Goal: Book appointment/travel/reservation

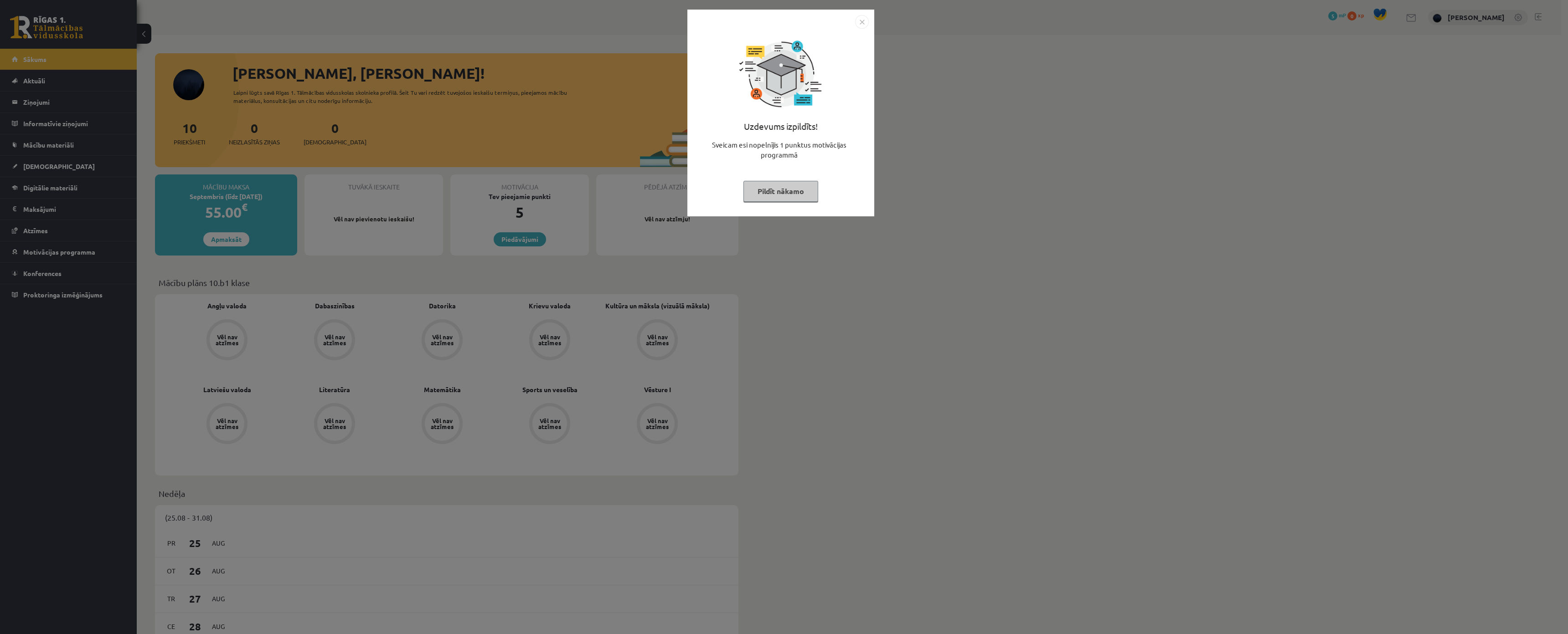
click at [803, 199] on button "Pildīt nākamo" at bounding box center [780, 191] width 75 height 21
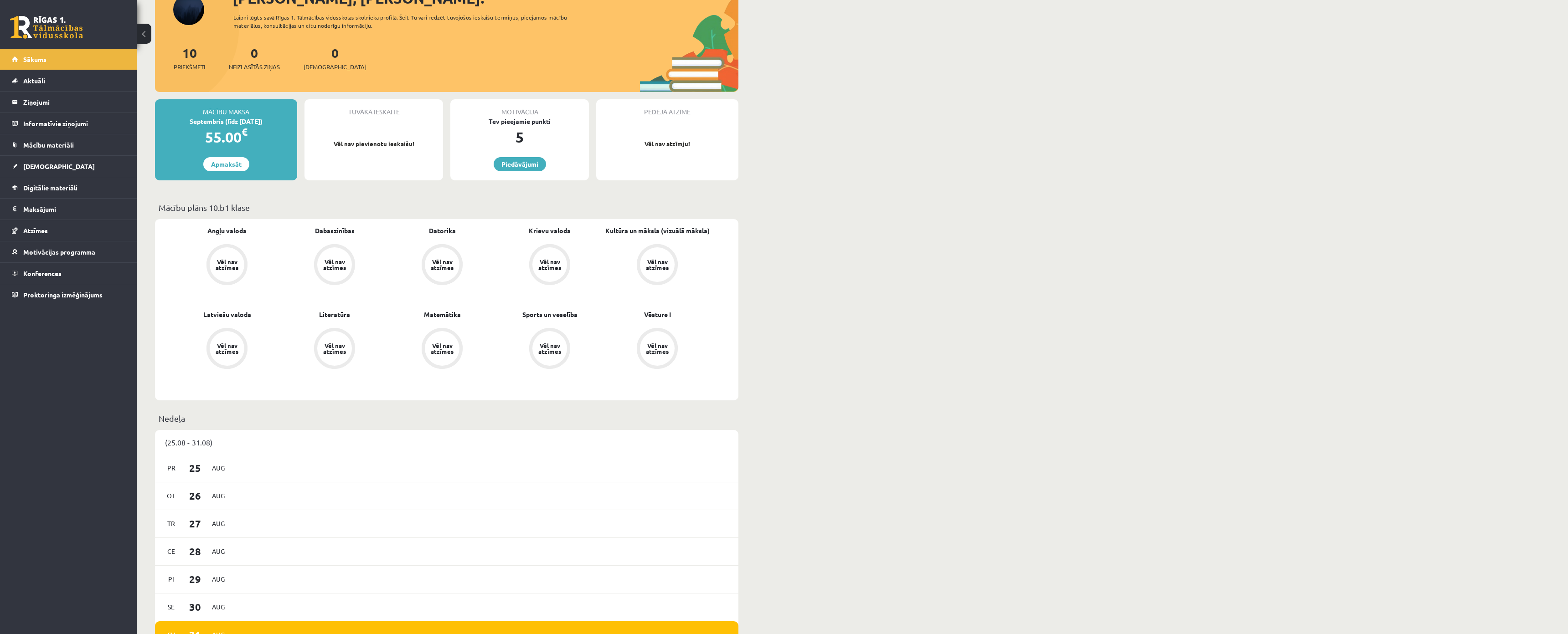
scroll to position [183, 0]
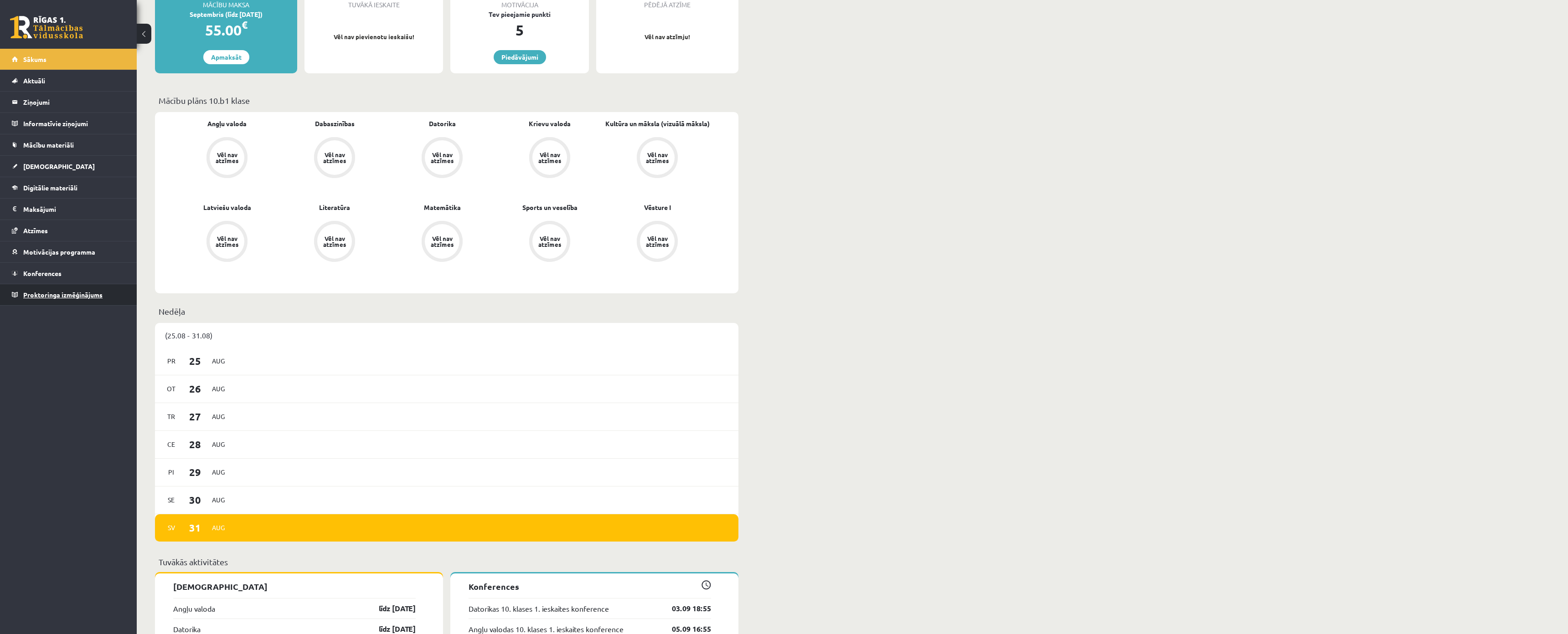
click at [52, 291] on link "Proktoringa izmēģinājums" at bounding box center [68, 294] width 113 height 21
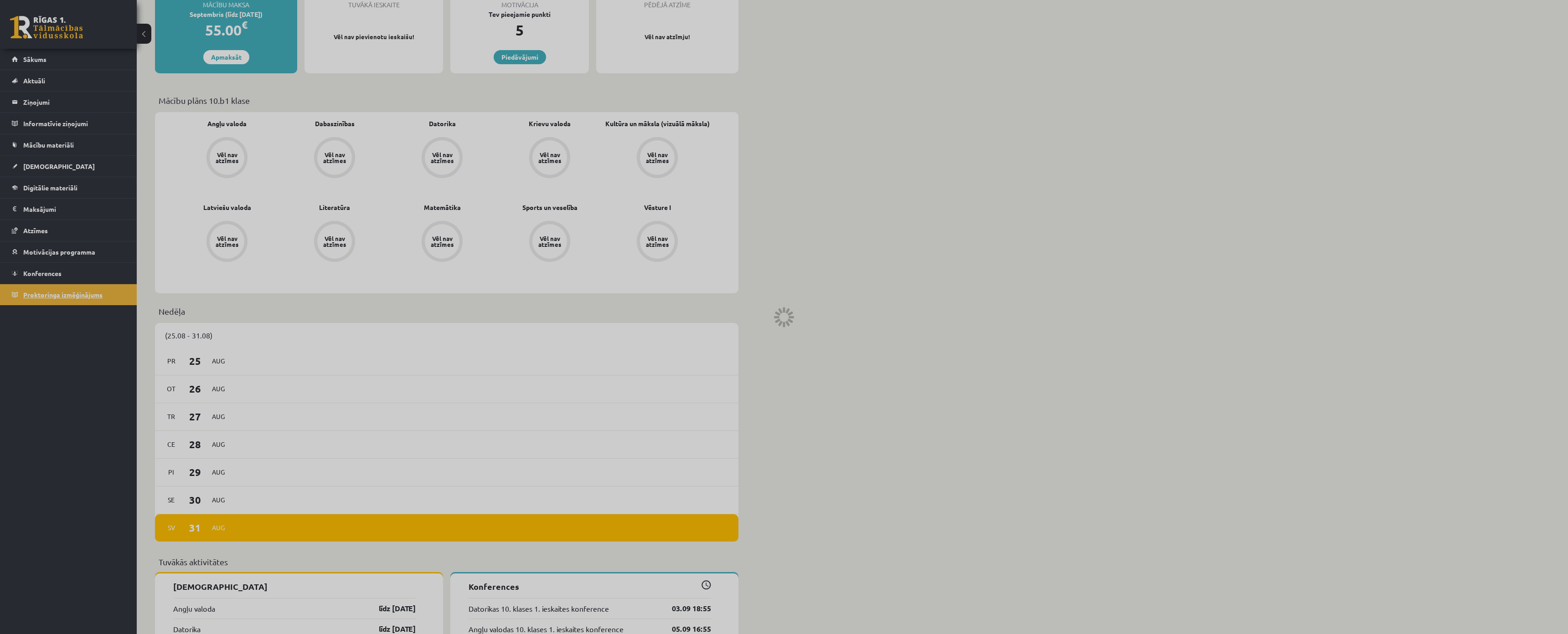
scroll to position [50, 0]
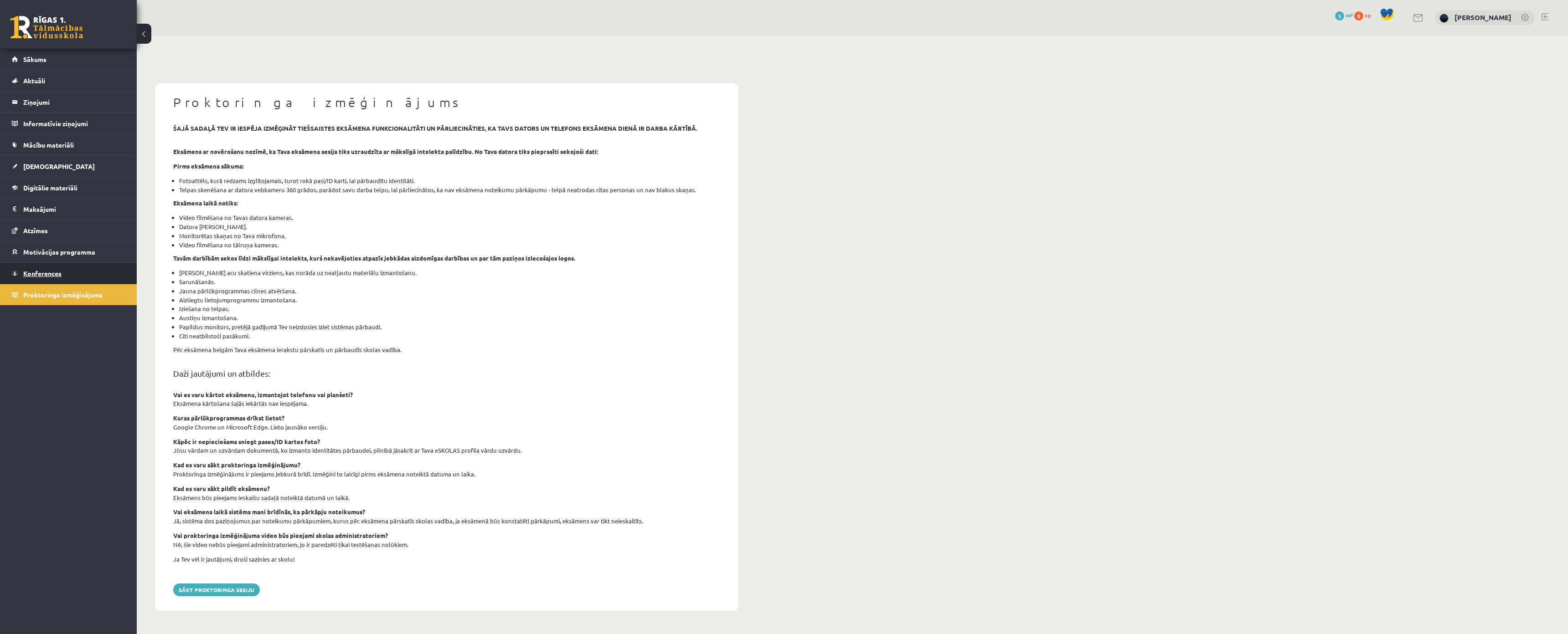
click at [49, 275] on span "Konferences" at bounding box center [42, 273] width 38 height 8
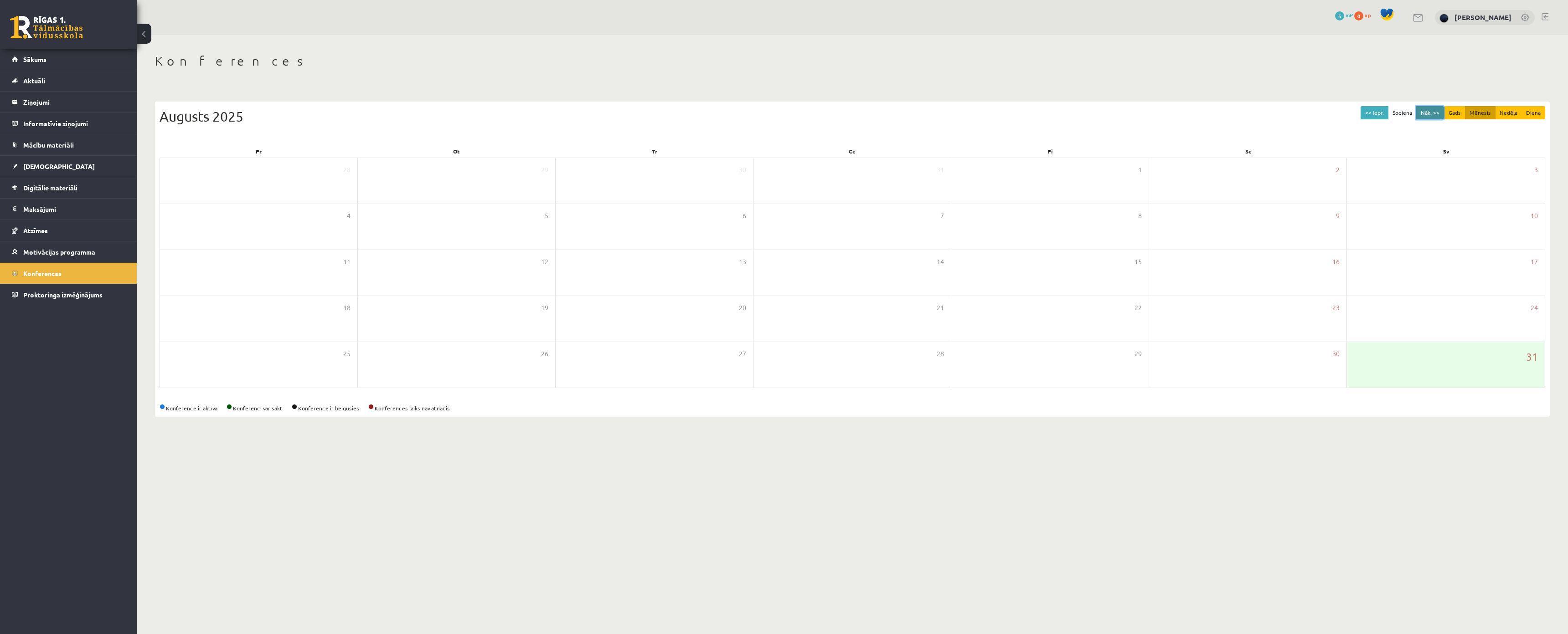
click at [1421, 113] on button "Nāk. >>" at bounding box center [1430, 113] width 28 height 13
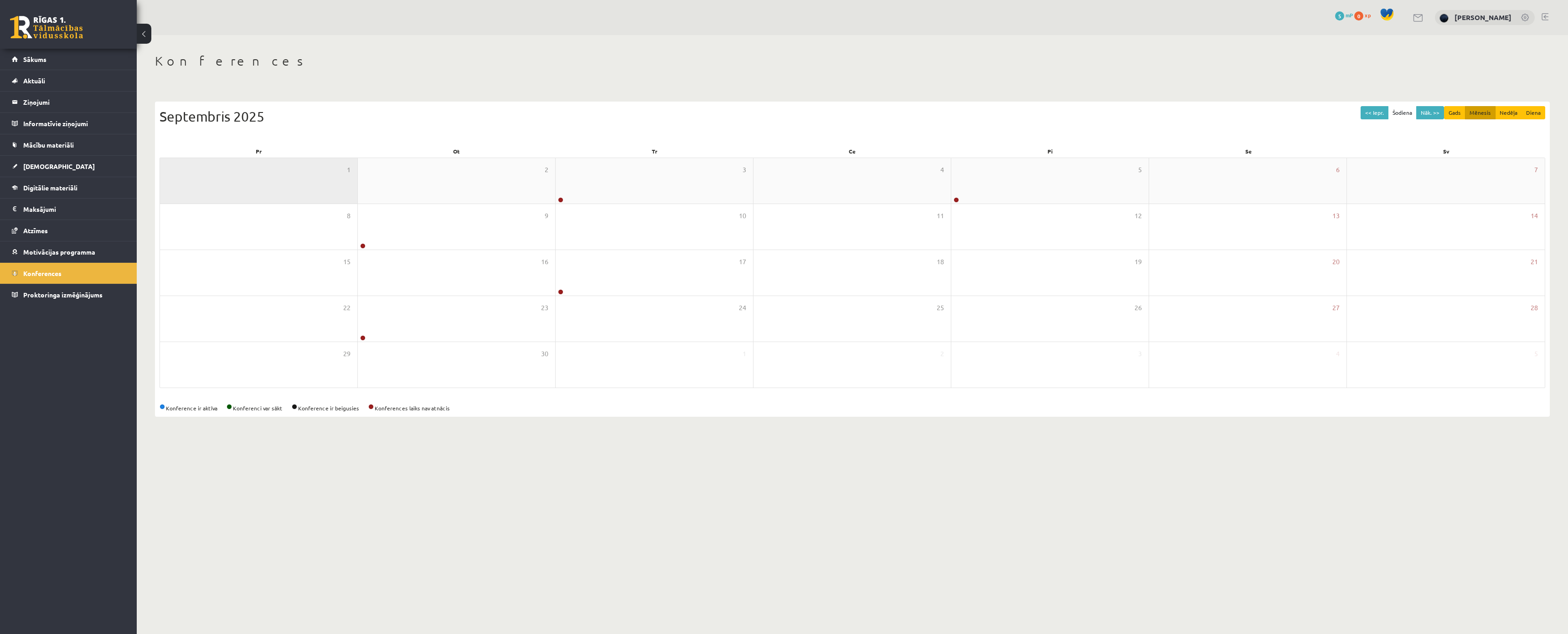
click at [332, 199] on div "1" at bounding box center [259, 181] width 197 height 46
click at [425, 193] on div "2" at bounding box center [457, 181] width 197 height 46
click at [313, 171] on div "1" at bounding box center [259, 181] width 197 height 46
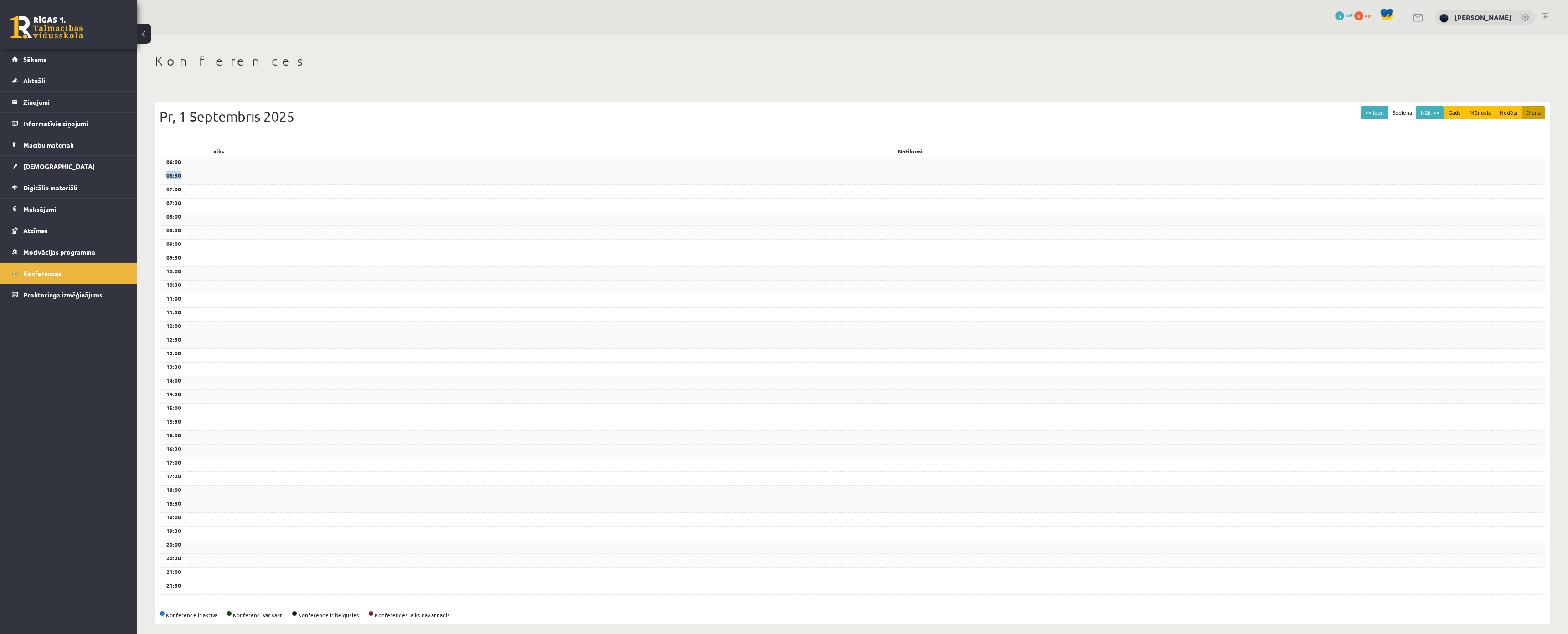
click at [313, 172] on div "06:30" at bounding box center [852, 178] width 1385 height 13
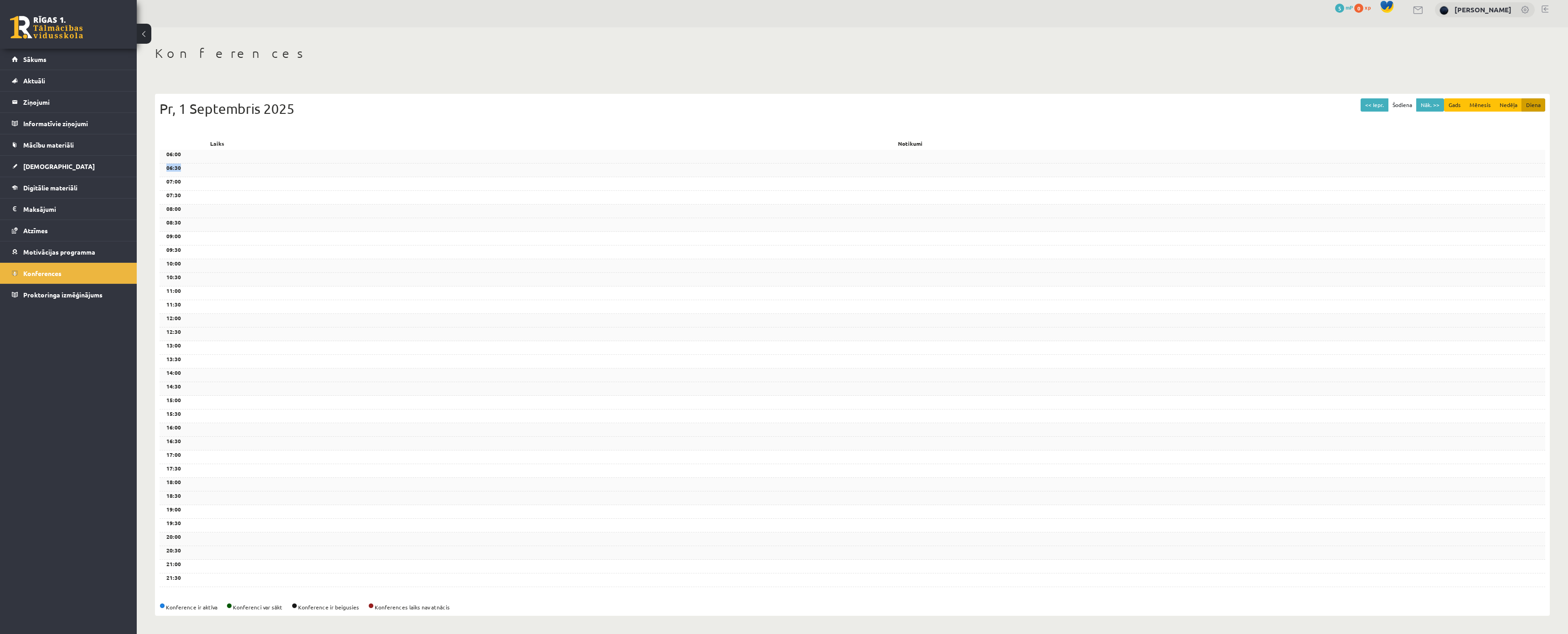
scroll to position [63, 0]
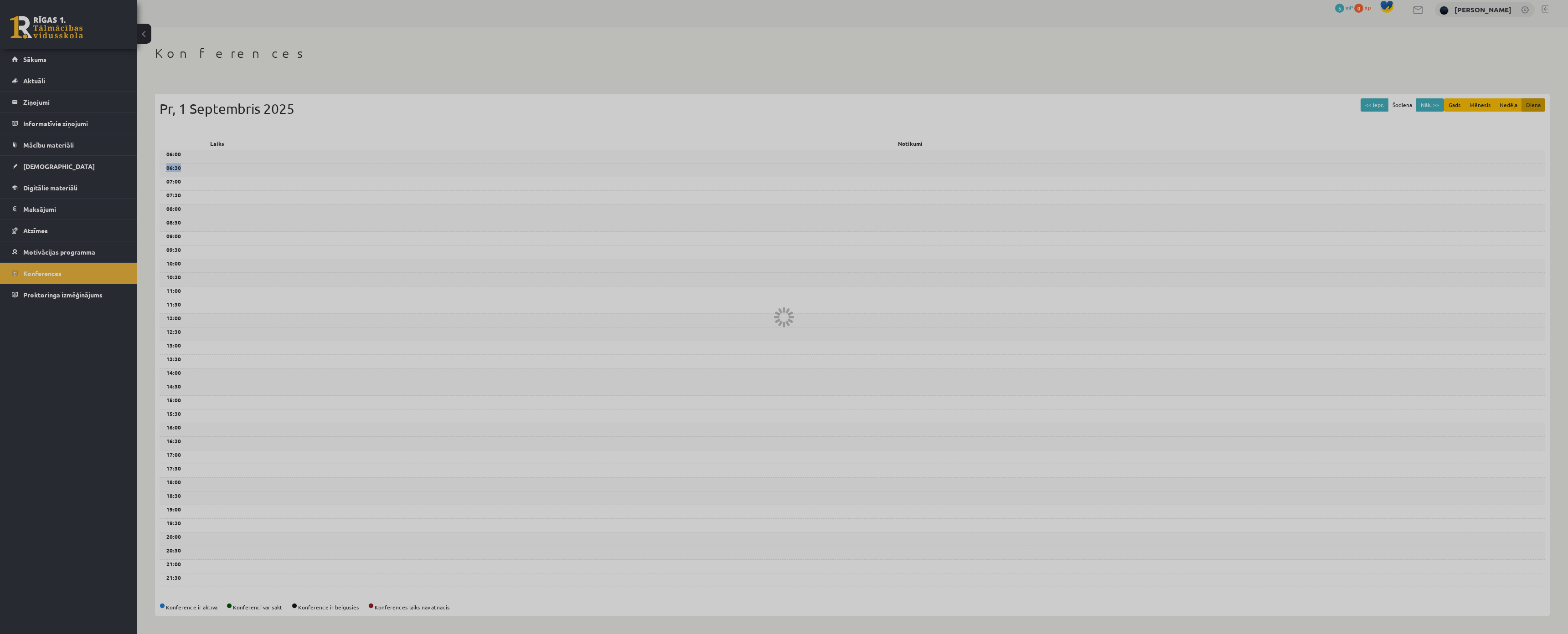
scroll to position [50, 0]
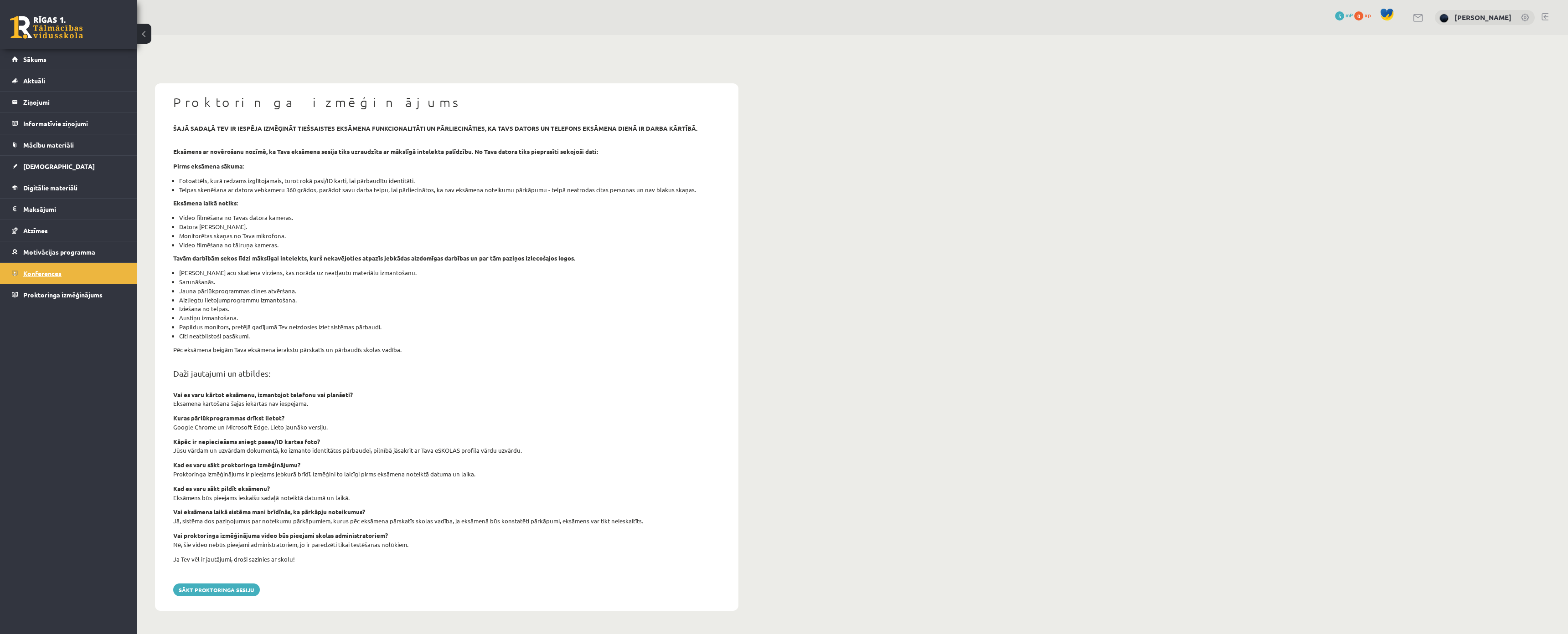
click at [75, 266] on link "Konferences" at bounding box center [68, 273] width 113 height 21
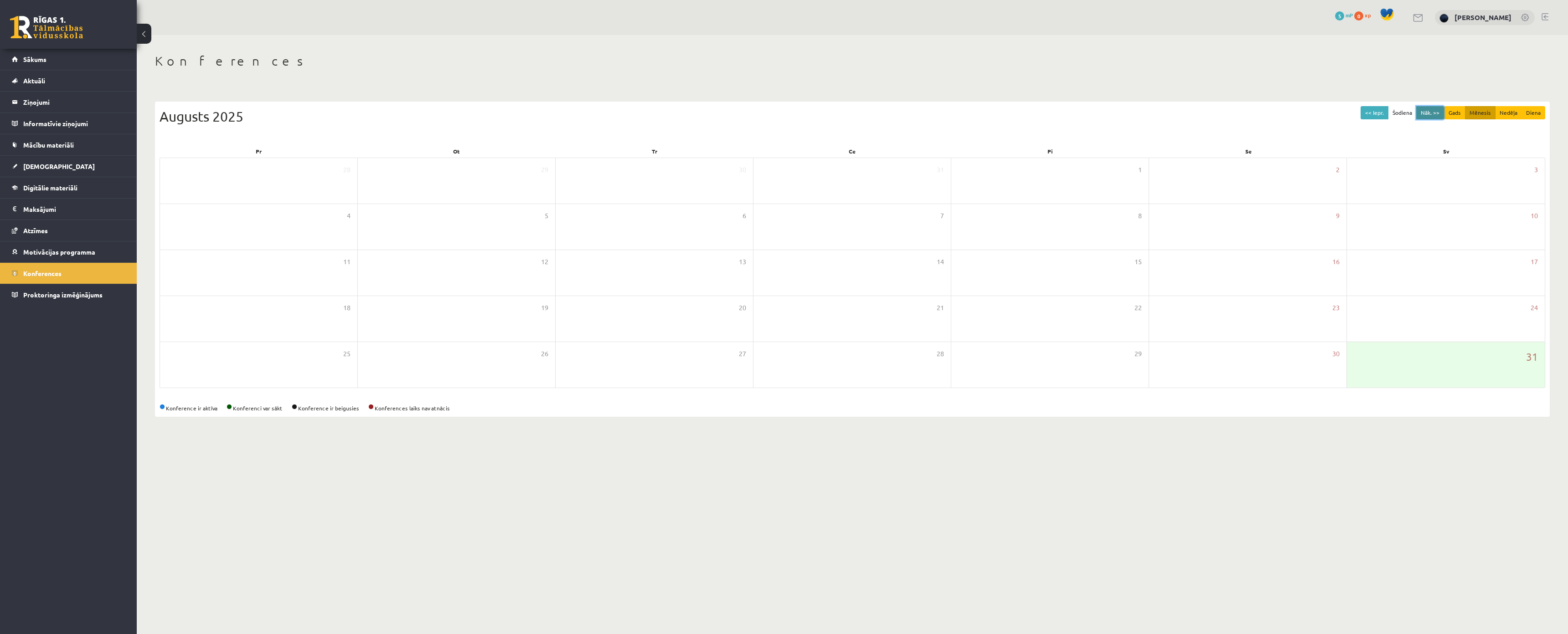
click at [1429, 113] on button "Nāk. >>" at bounding box center [1430, 113] width 28 height 13
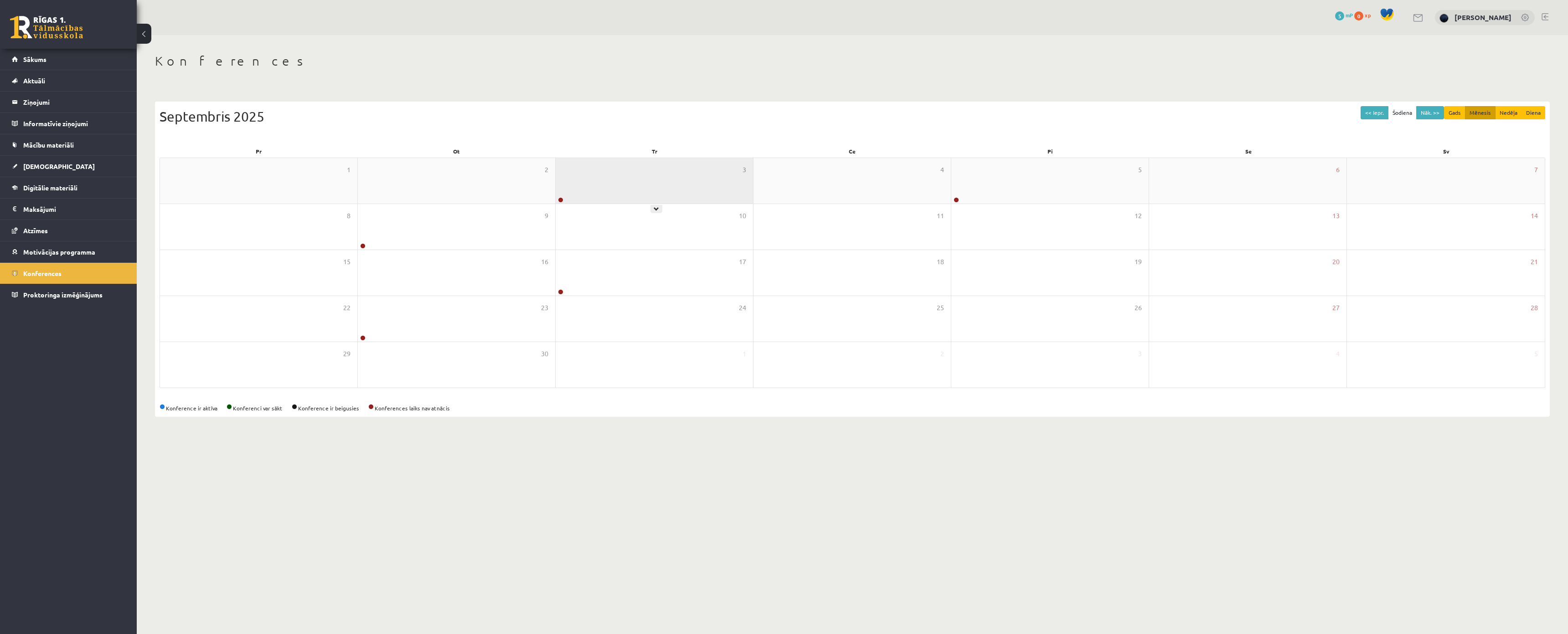
click at [625, 184] on div "3" at bounding box center [654, 181] width 197 height 46
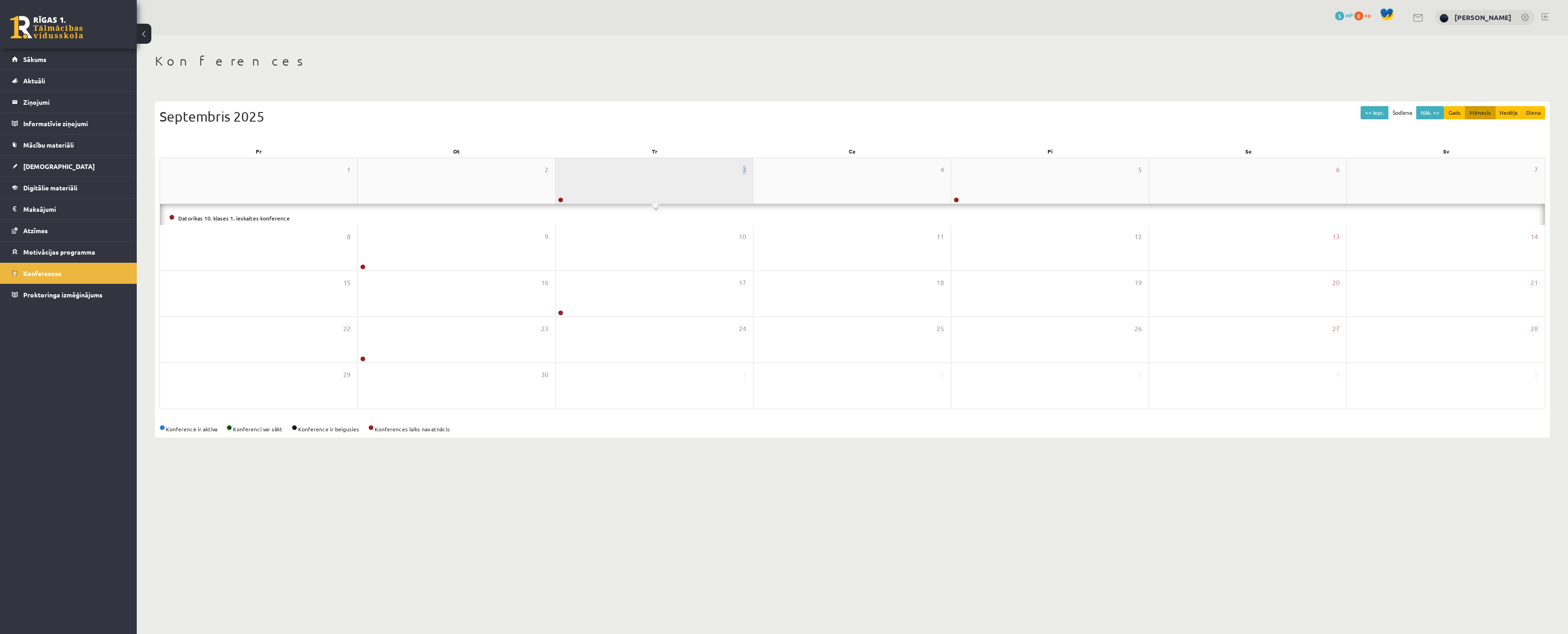
click at [625, 184] on div "3" at bounding box center [654, 181] width 197 height 46
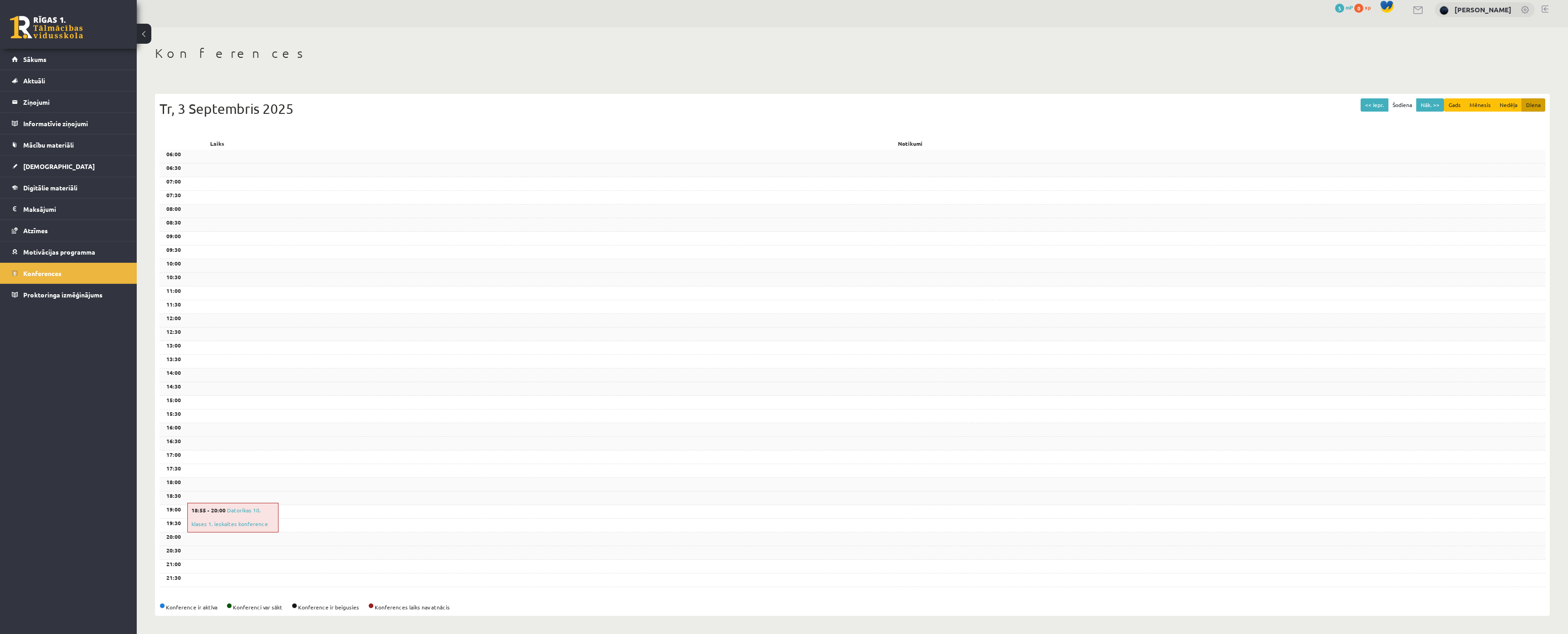
scroll to position [63, 0]
click at [1424, 99] on button "Nāk. >>" at bounding box center [1430, 105] width 28 height 13
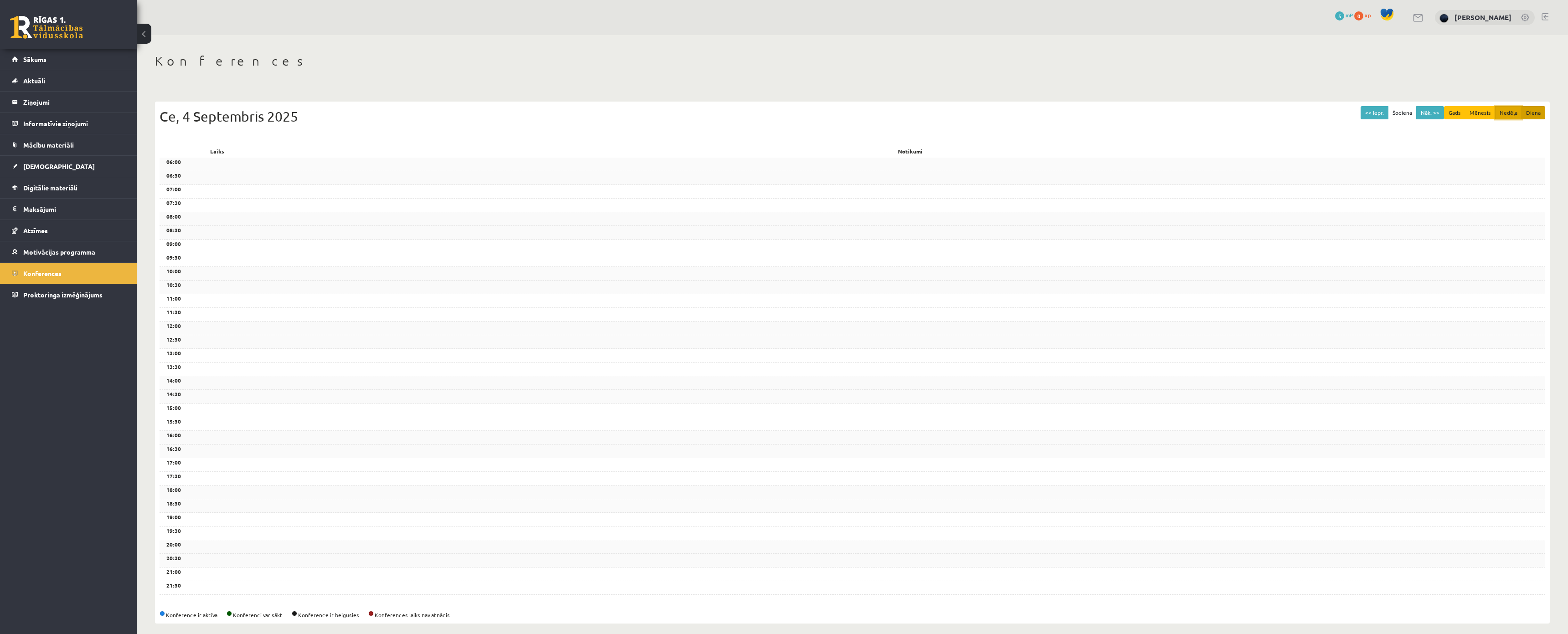
click at [1504, 117] on button "Nedēļa" at bounding box center [1508, 113] width 27 height 13
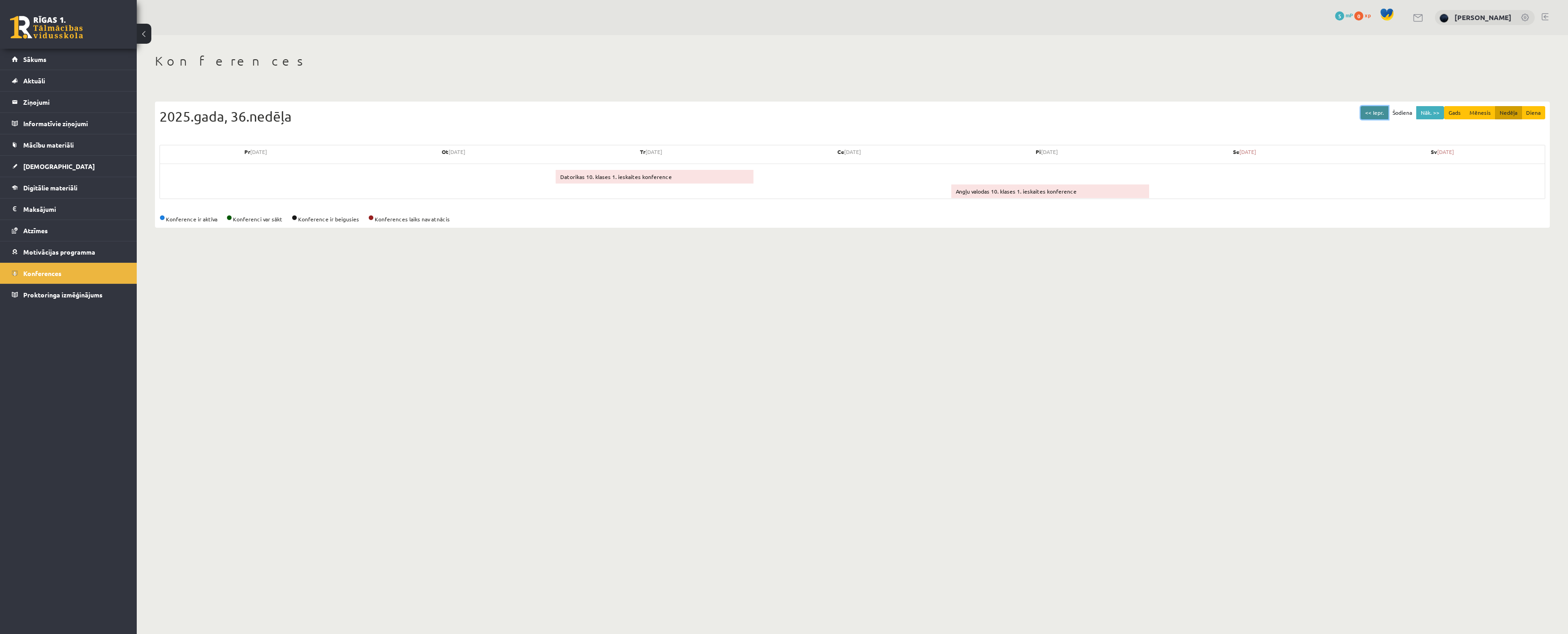
click at [1377, 106] on button "<< Iepr." at bounding box center [1374, 113] width 28 height 13
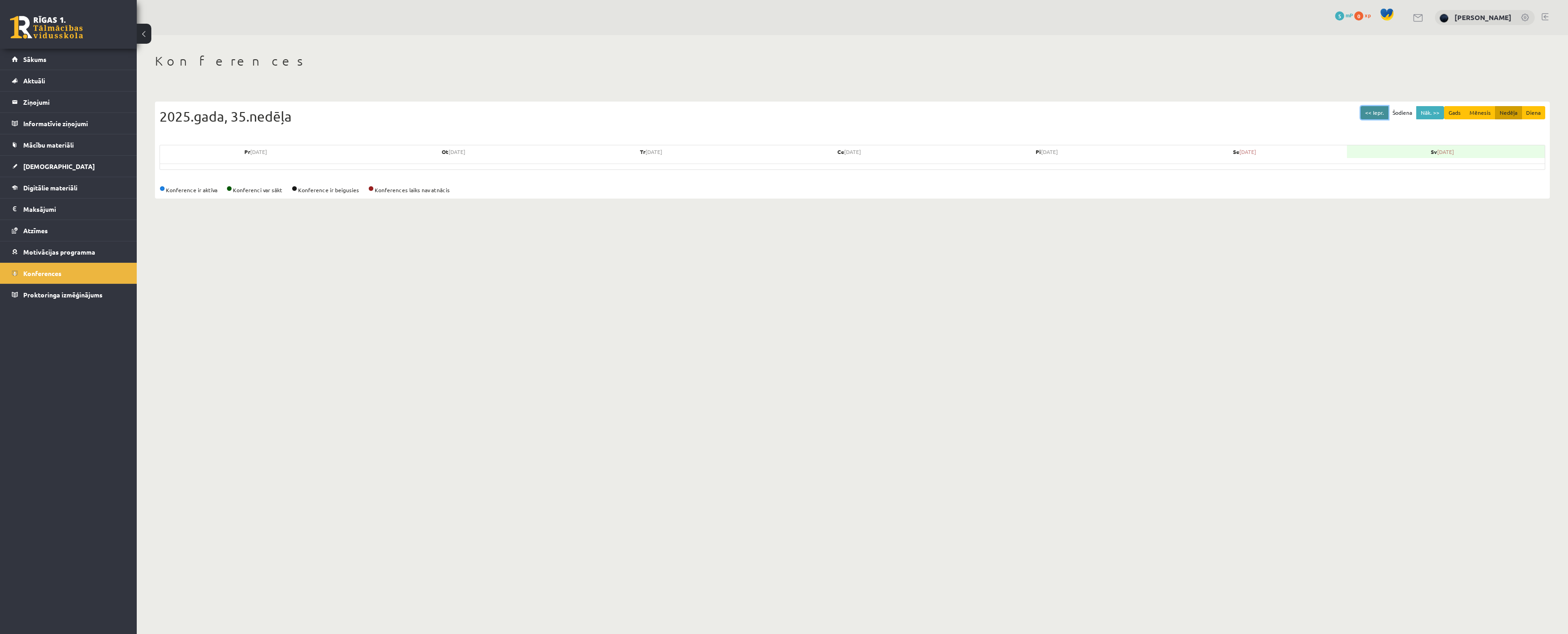
click at [1377, 106] on button "<< Iepr." at bounding box center [1374, 113] width 28 height 13
click at [1428, 115] on button "Nāk. >>" at bounding box center [1430, 113] width 28 height 13
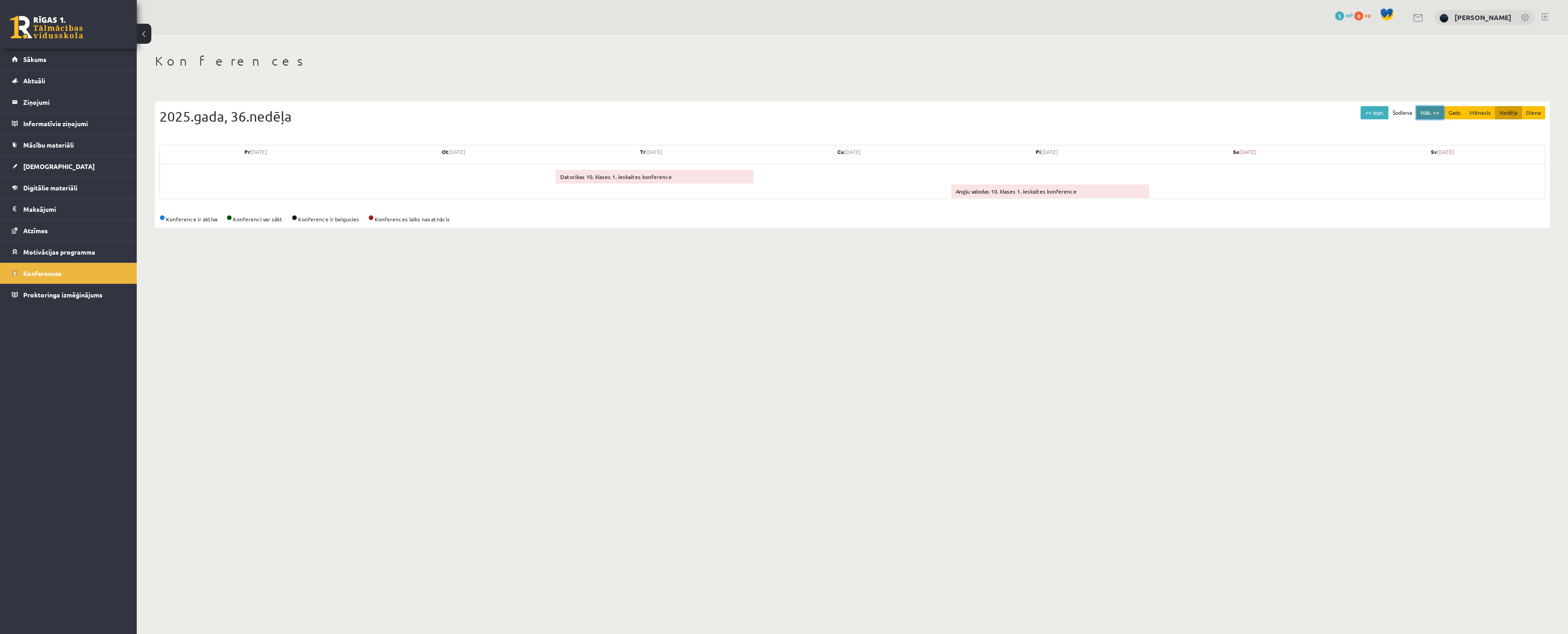
click at [1428, 115] on button "Nāk. >>" at bounding box center [1430, 113] width 28 height 13
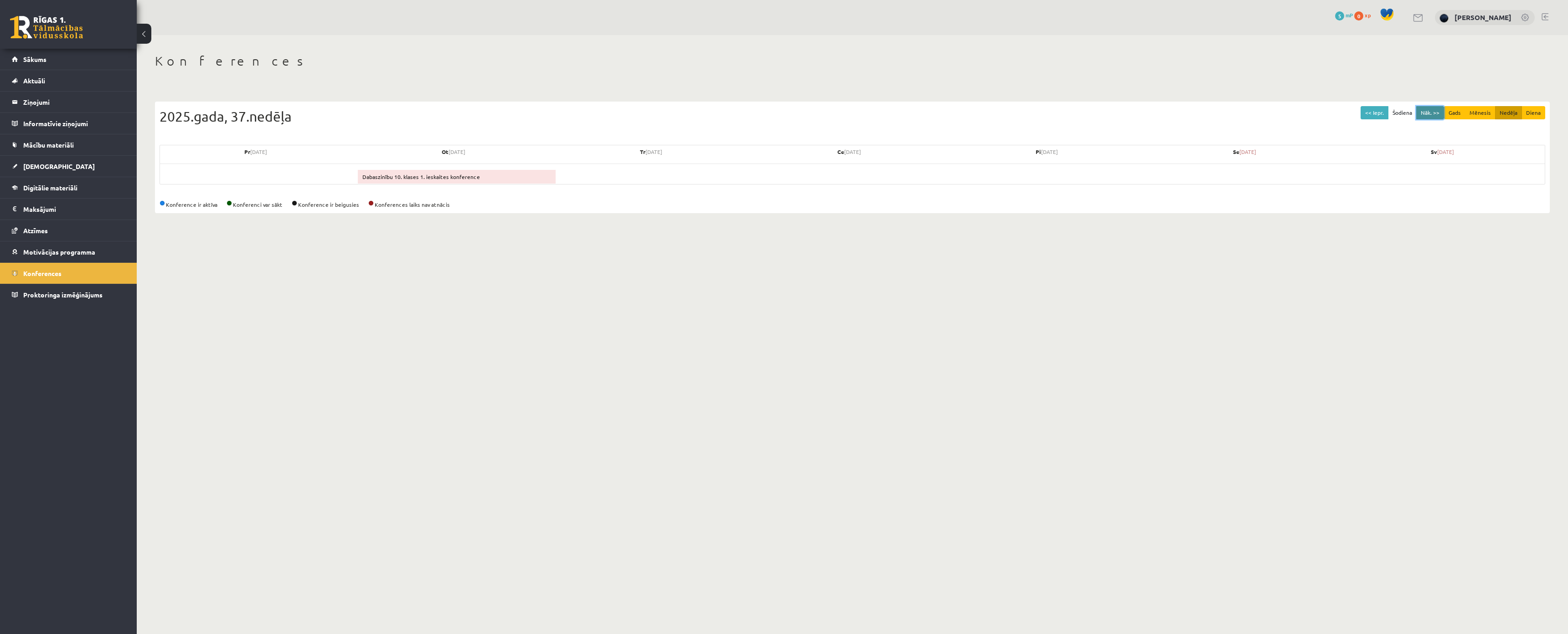
click at [1428, 115] on button "Nāk. >>" at bounding box center [1430, 113] width 28 height 13
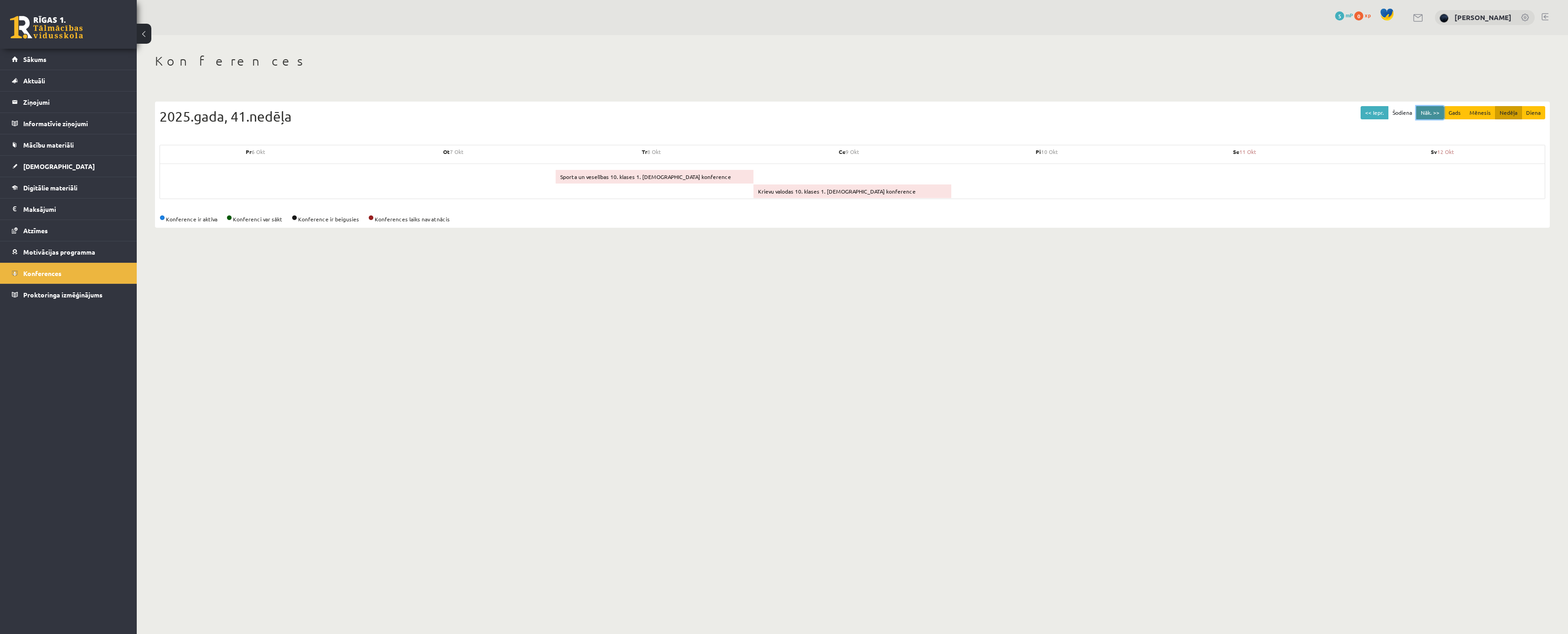
click at [1428, 115] on button "Nāk. >>" at bounding box center [1430, 113] width 28 height 13
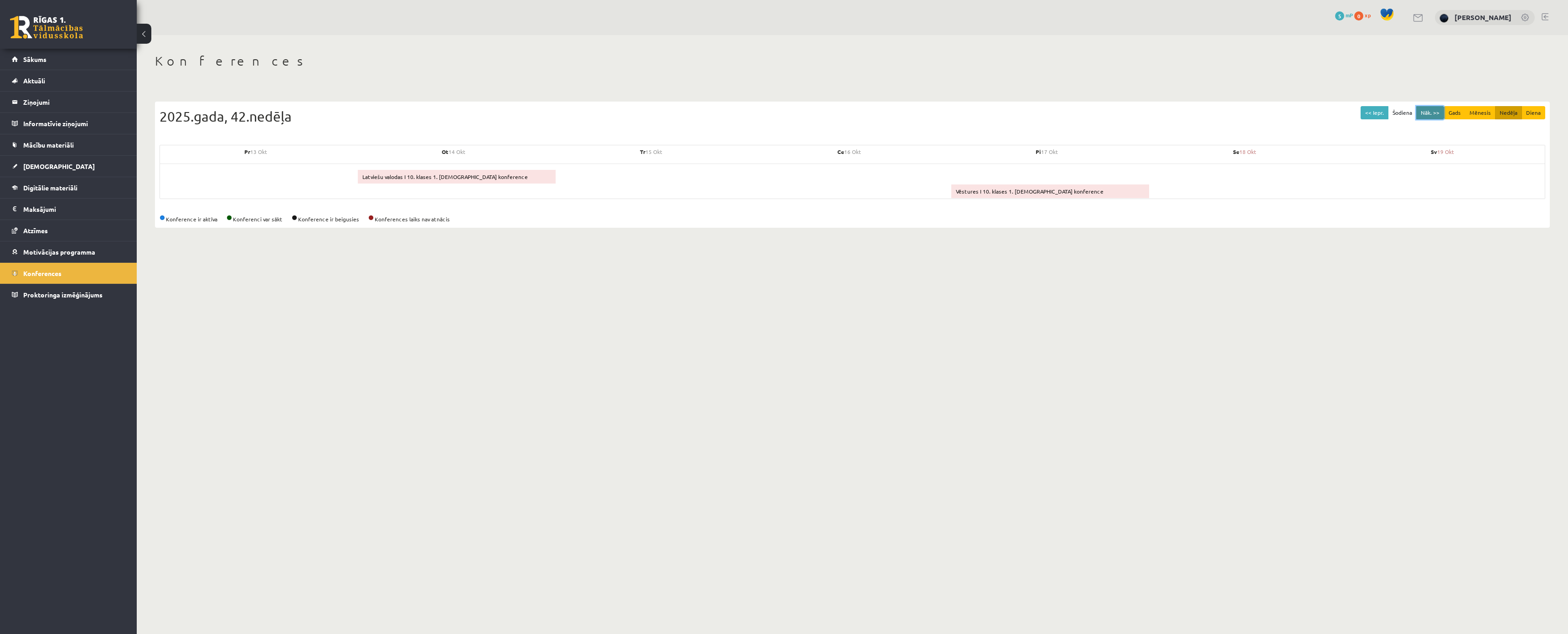
click at [1428, 115] on button "Nāk. >>" at bounding box center [1430, 113] width 28 height 13
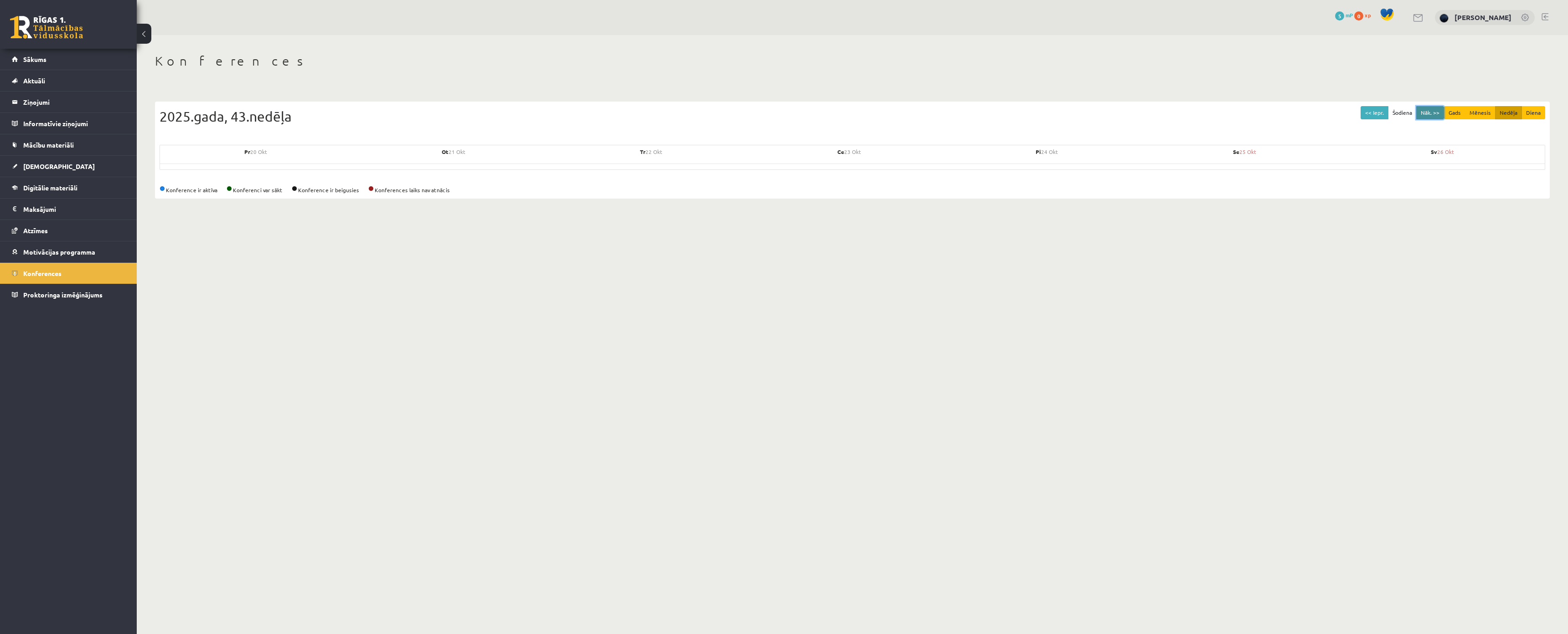
click at [1428, 115] on button "Nāk. >>" at bounding box center [1430, 113] width 28 height 13
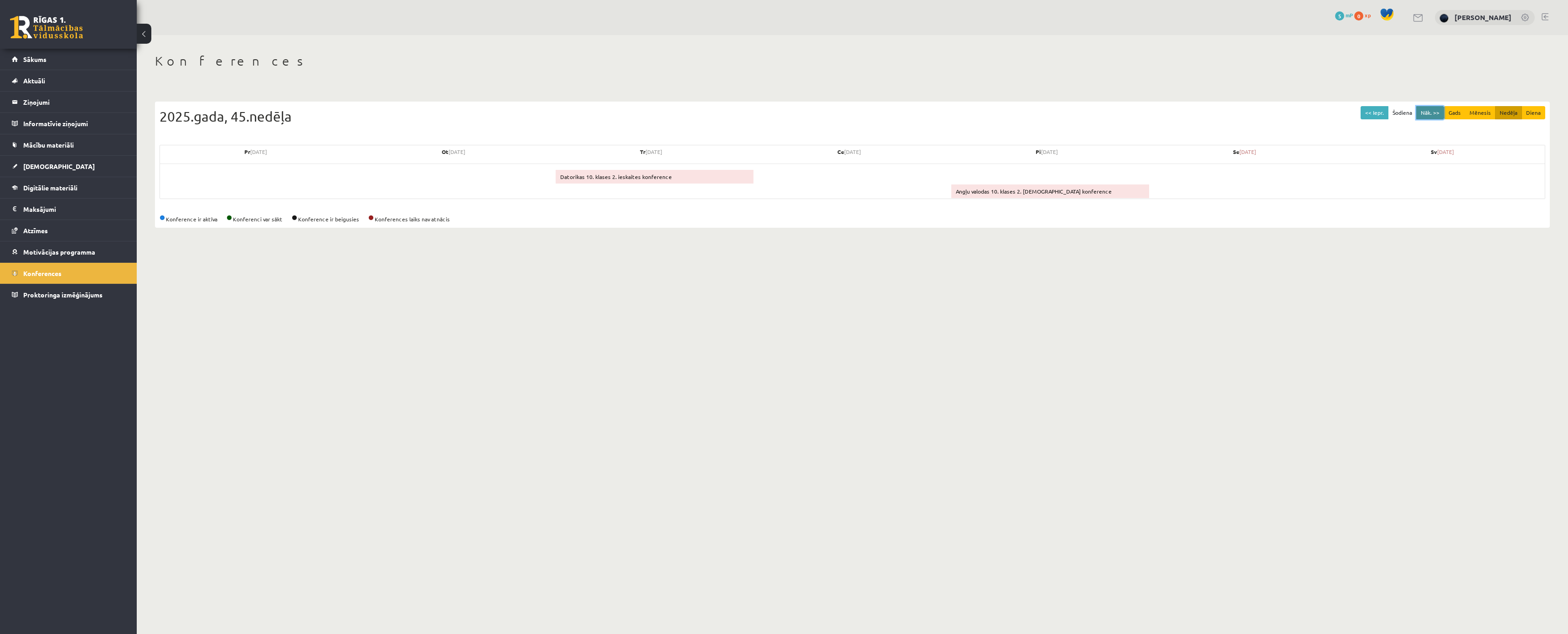
click at [1428, 115] on button "Nāk. >>" at bounding box center [1430, 113] width 28 height 13
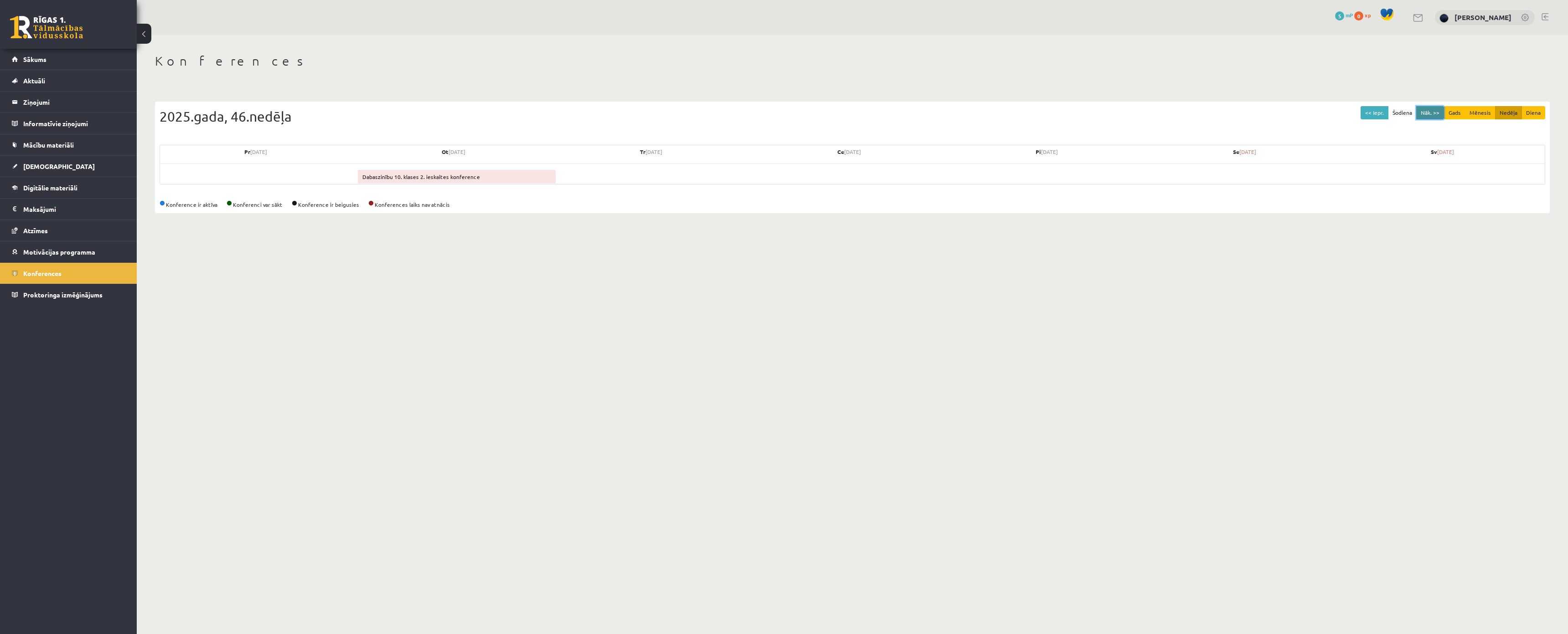
click at [1428, 115] on button "Nāk. >>" at bounding box center [1430, 113] width 28 height 13
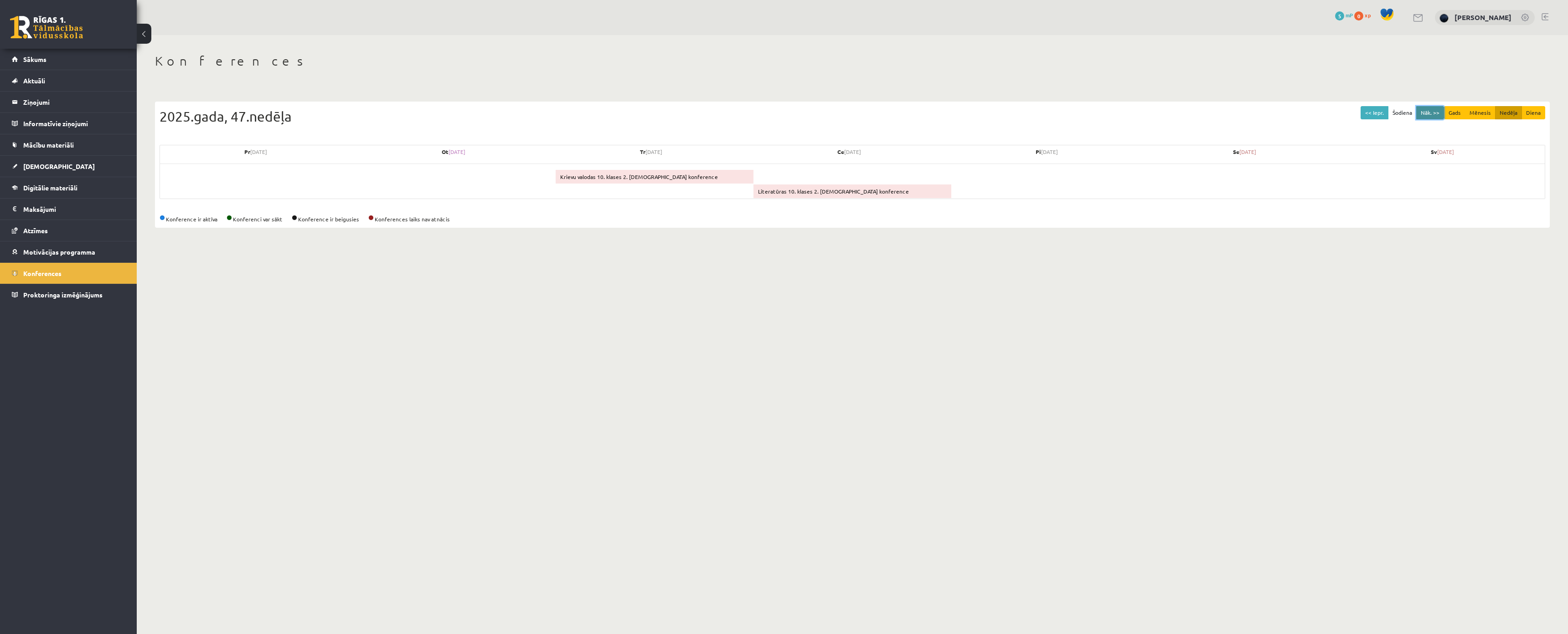
click at [1428, 115] on button "Nāk. >>" at bounding box center [1430, 113] width 28 height 13
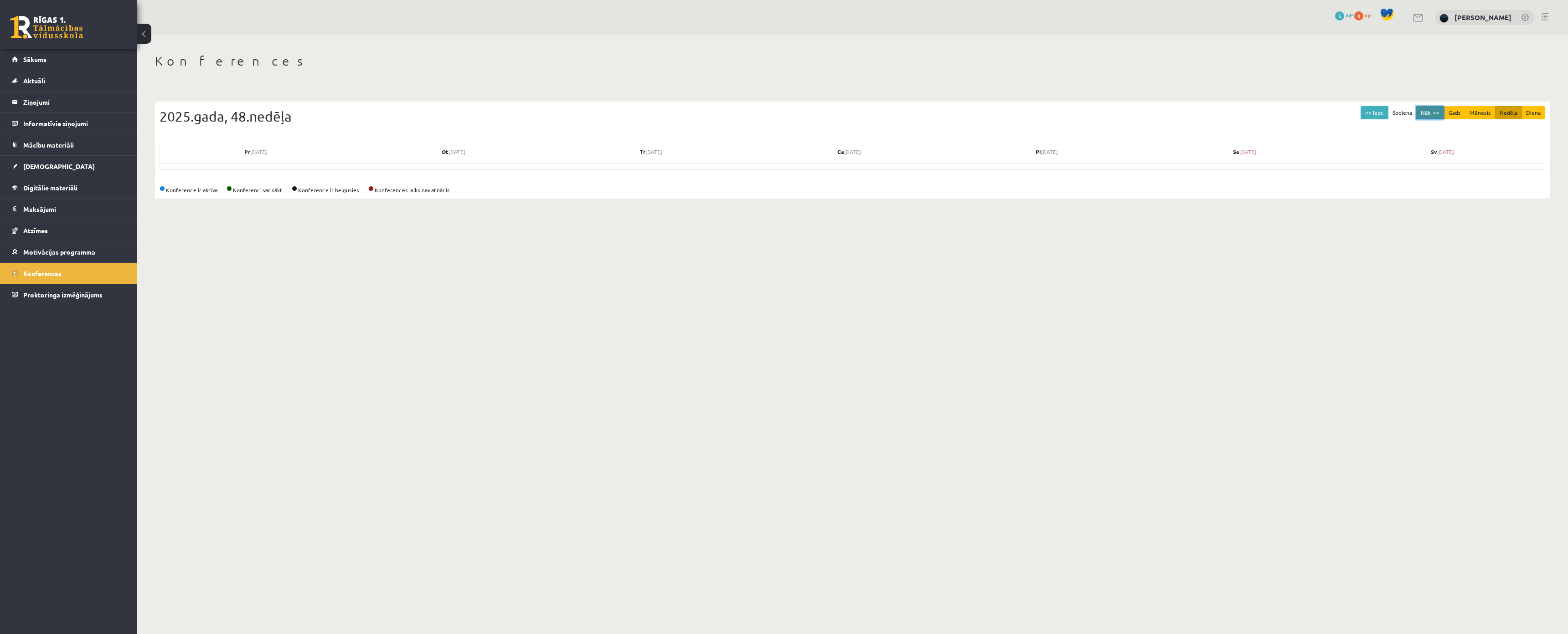
click at [1428, 115] on button "Nāk. >>" at bounding box center [1430, 113] width 28 height 13
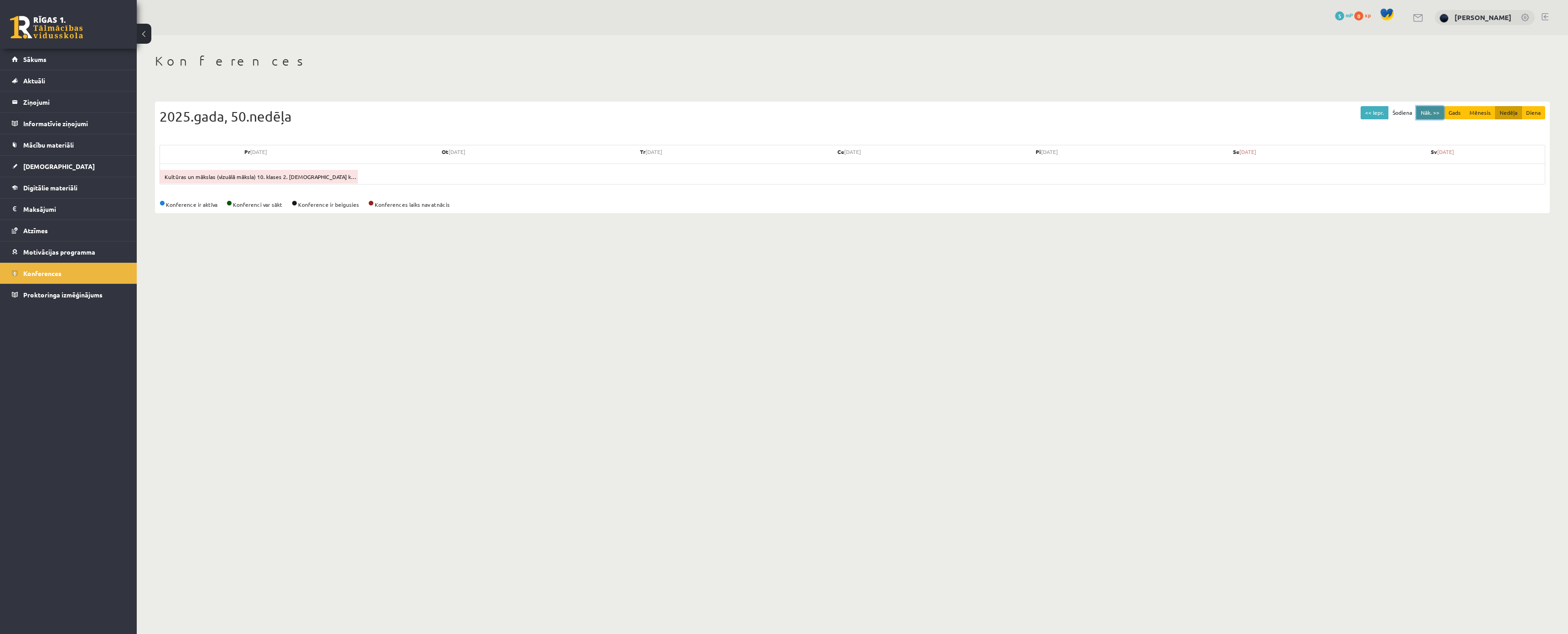
click at [1428, 115] on button "Nāk. >>" at bounding box center [1430, 113] width 28 height 13
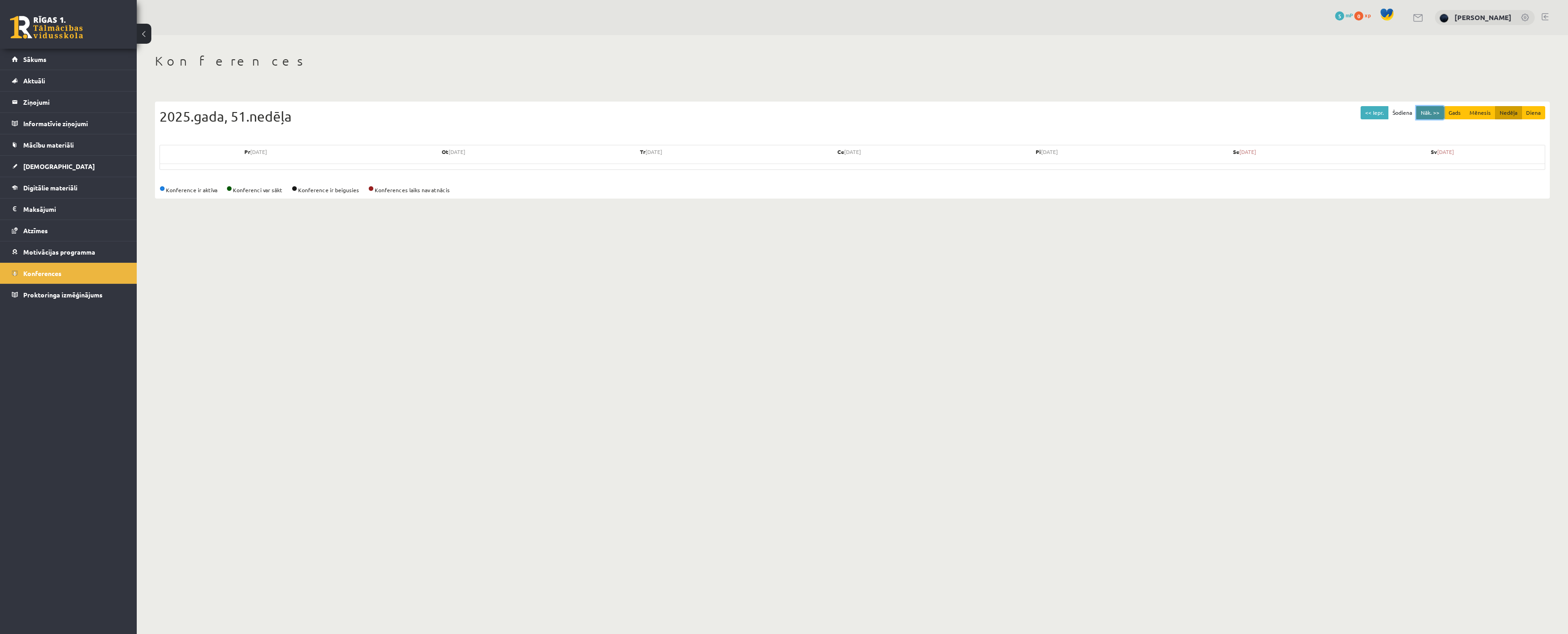
click at [1428, 115] on button "Nāk. >>" at bounding box center [1430, 113] width 28 height 13
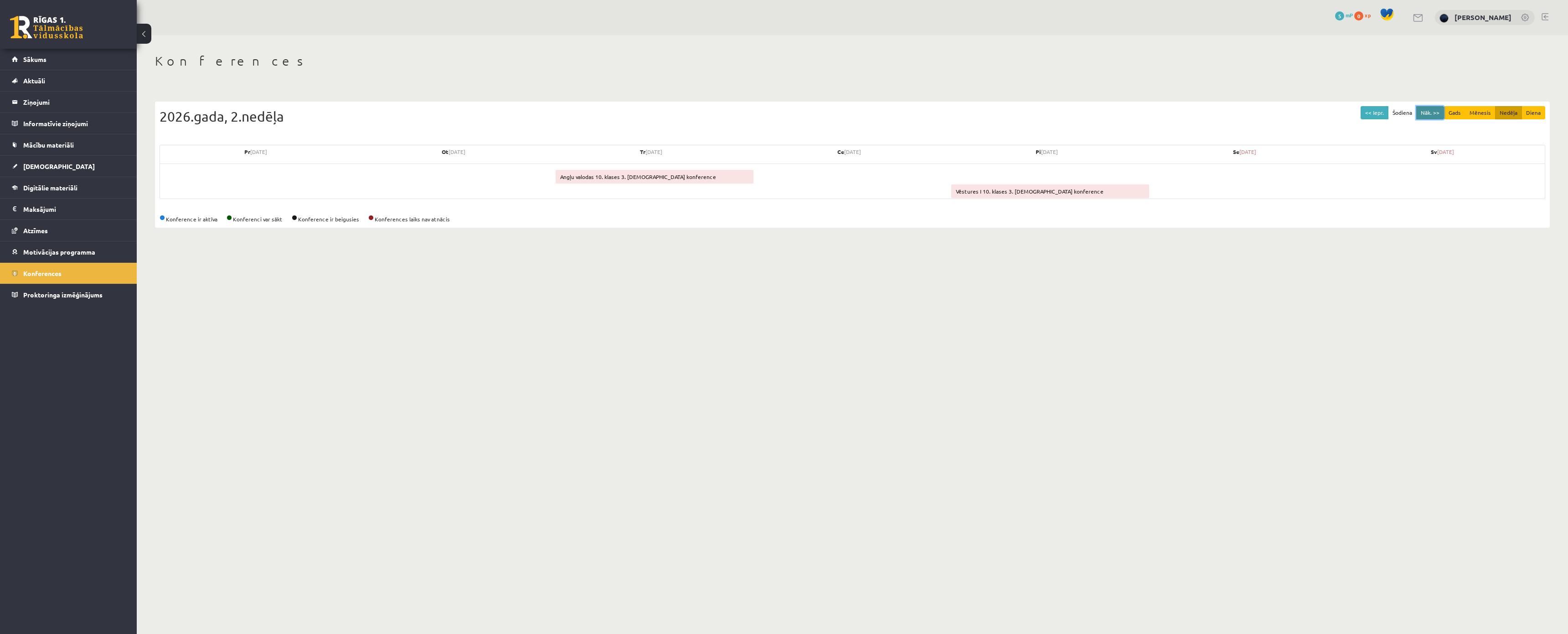
click at [1428, 115] on button "Nāk. >>" at bounding box center [1430, 113] width 28 height 13
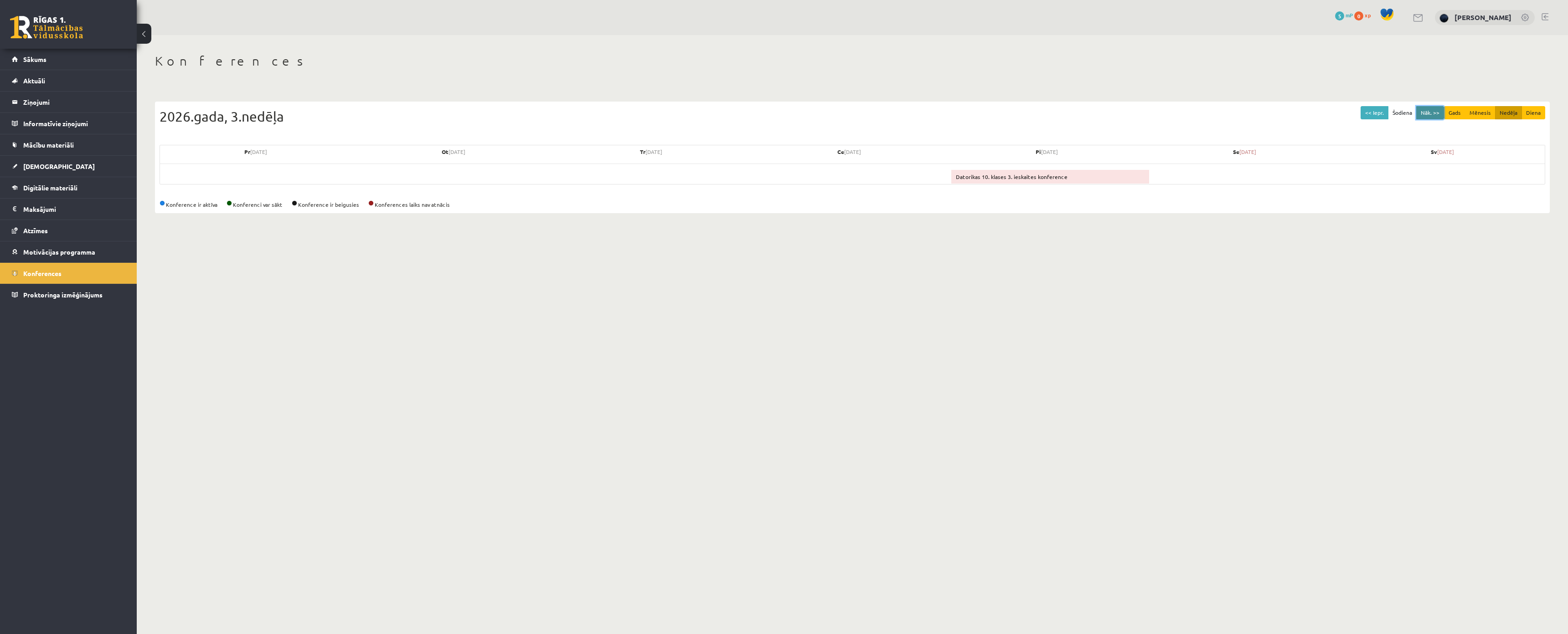
click at [1428, 115] on button "Nāk. >>" at bounding box center [1430, 113] width 28 height 13
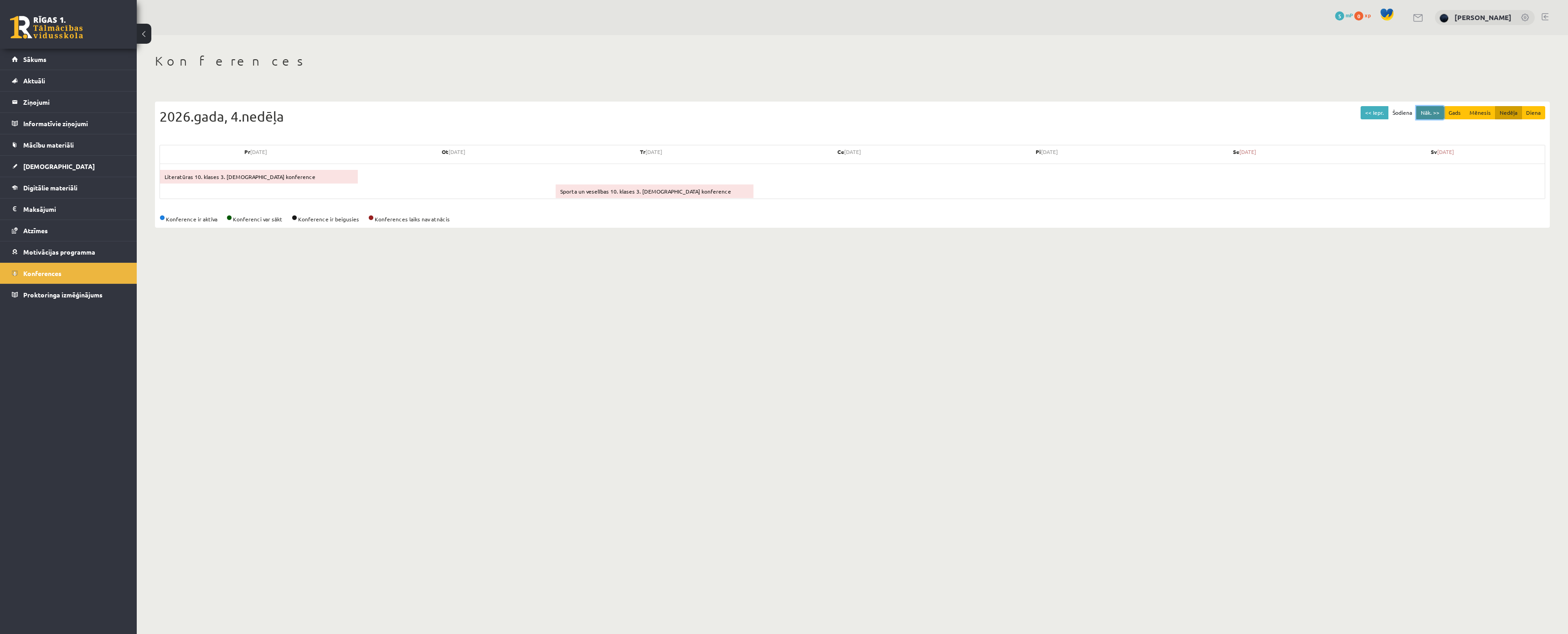
click at [1428, 115] on button "Nāk. >>" at bounding box center [1430, 113] width 28 height 13
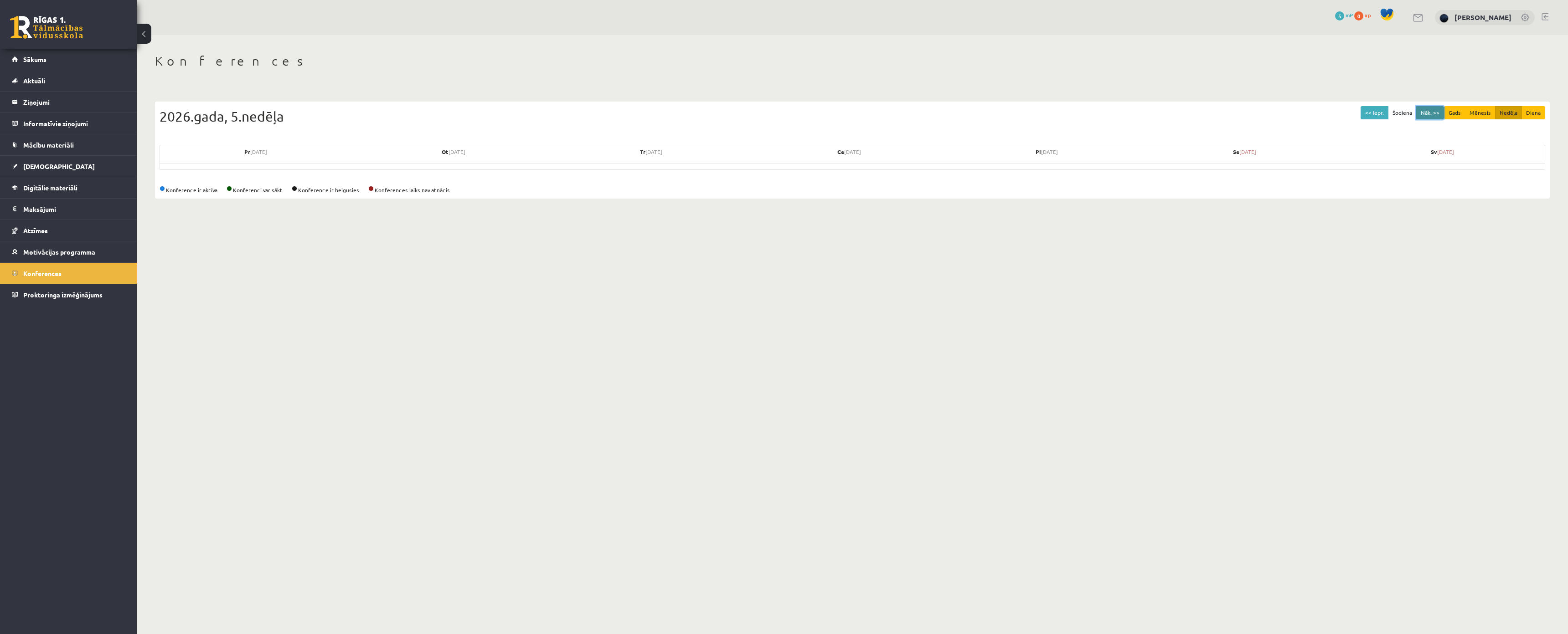
click at [1428, 113] on button "Nāk. >>" at bounding box center [1430, 113] width 28 height 13
